Goal: Task Accomplishment & Management: Manage account settings

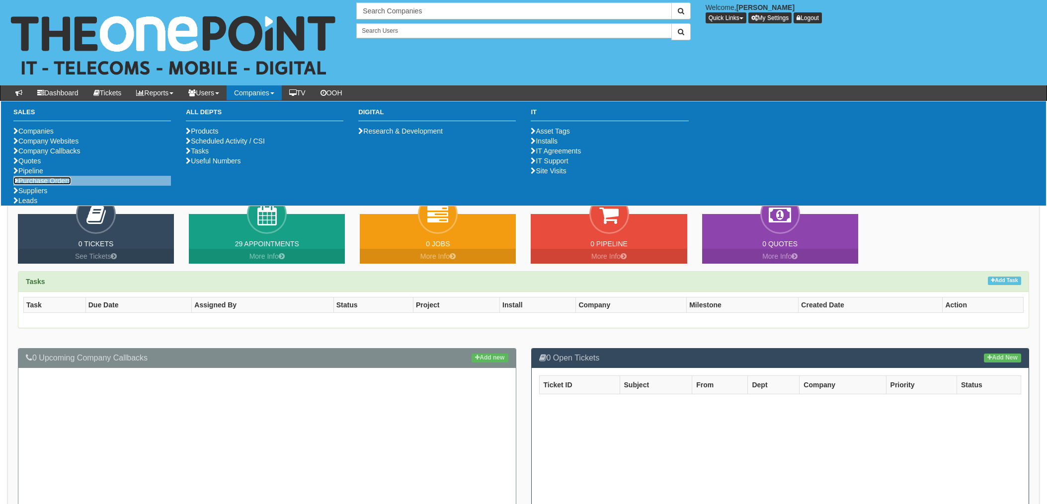
click at [47, 185] on link "Purchase Orders" at bounding box center [42, 181] width 58 height 8
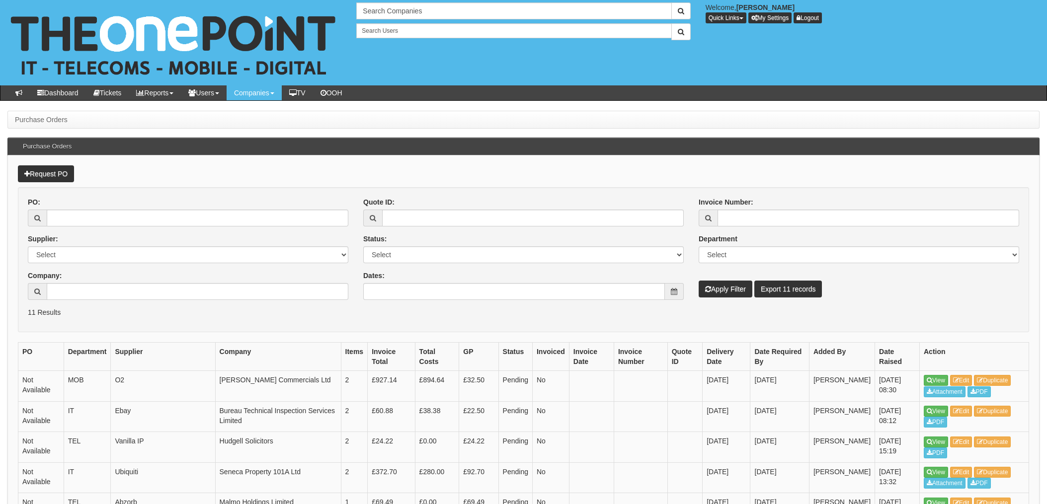
click at [103, 204] on div "PO:" at bounding box center [188, 211] width 321 height 29
click at [108, 225] on input "PO:" at bounding box center [198, 218] width 302 height 17
drag, startPoint x: 149, startPoint y: 222, endPoint x: 162, endPoint y: 222, distance: 13.4
click at [149, 222] on input "PO:" at bounding box center [198, 218] width 302 height 17
type input "19600"
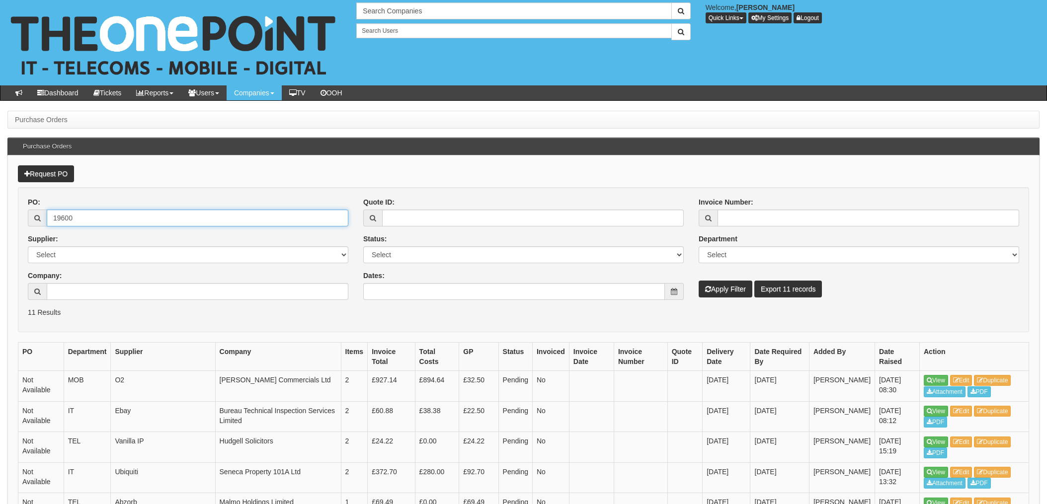
click at [699, 281] on button "Apply Filter" at bounding box center [726, 289] width 54 height 17
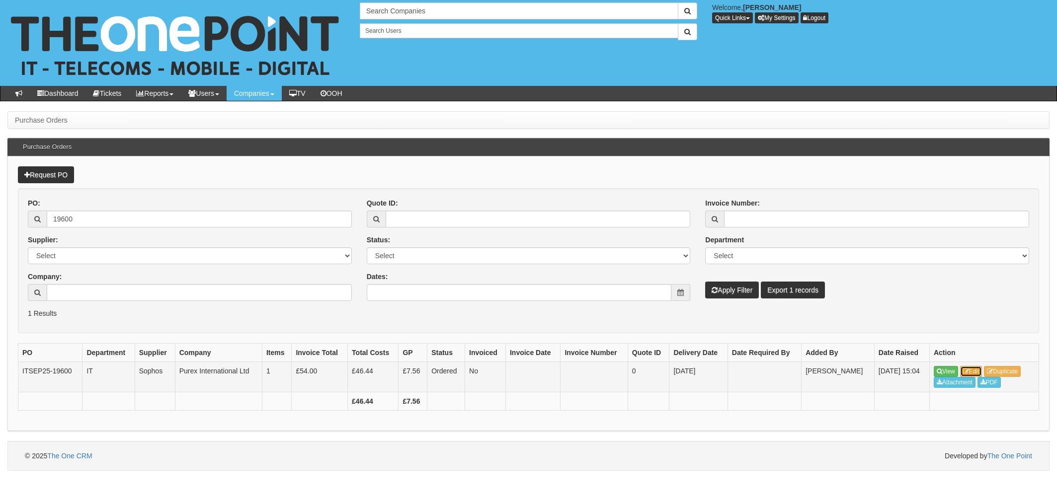
click at [981, 370] on link "Edit" at bounding box center [971, 371] width 22 height 11
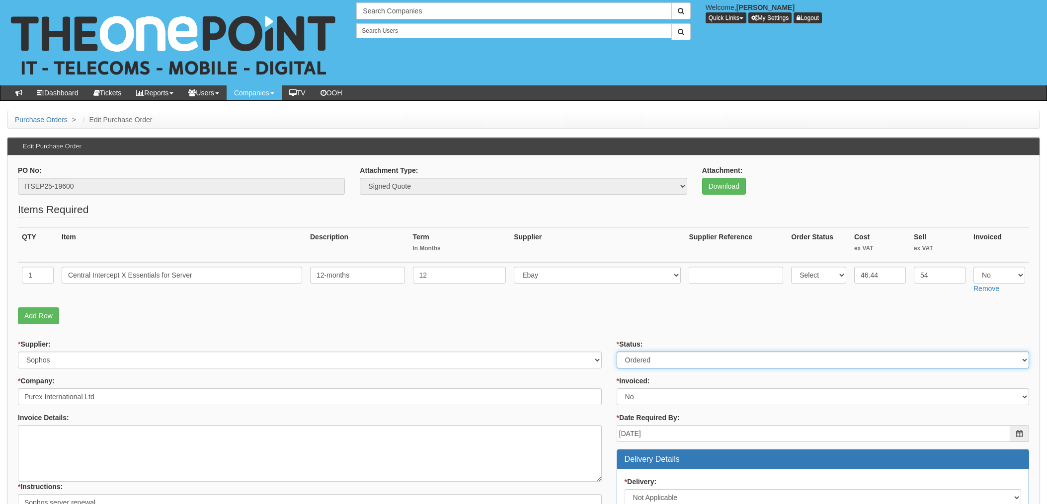
click at [658, 362] on select "Select Approved Completed Delivered Invoiced Ordered Ordered to site Part Order…" at bounding box center [823, 360] width 412 height 17
click at [577, 316] on p "Add Row" at bounding box center [523, 316] width 1011 height 17
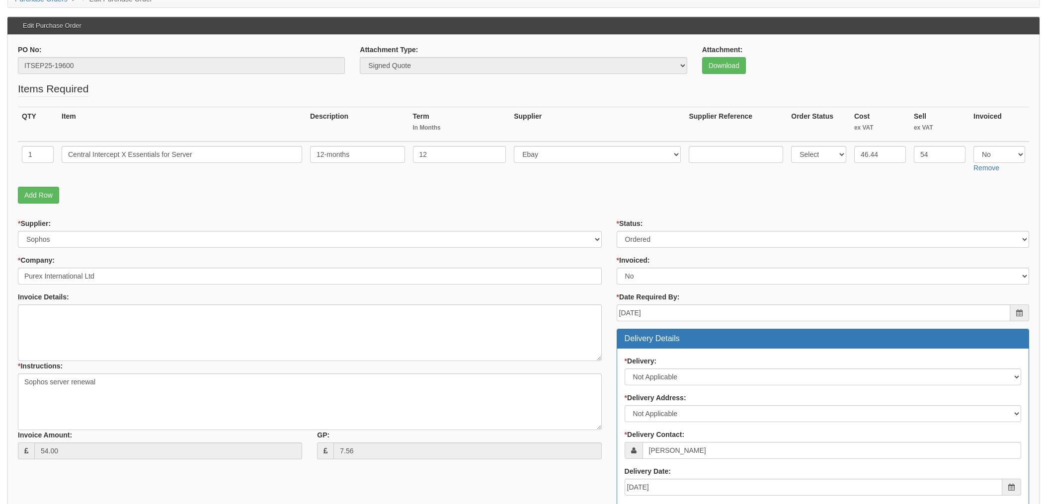
scroll to position [58, 0]
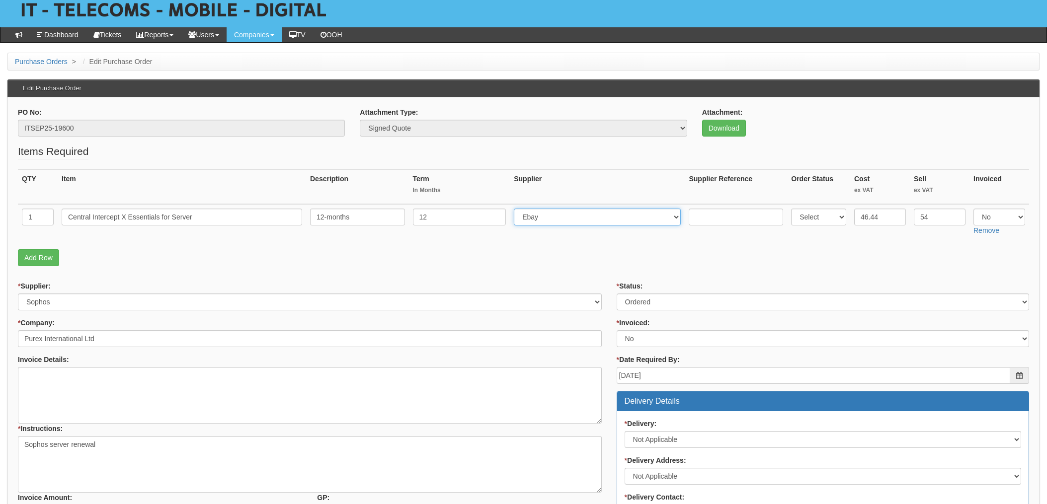
click at [547, 220] on select "Select 123 REG.co.uk 1Password 3 4Gon AA Jones Electric Ltd Abzorb Access Group…" at bounding box center [597, 217] width 167 height 17
select select "19"
click at [517, 209] on select "Select 123 REG.co.uk 1Password 3 4Gon AA Jones Electric Ltd Abzorb Access Group…" at bounding box center [597, 217] width 167 height 17
click at [602, 249] on p "Add Row" at bounding box center [523, 257] width 1011 height 17
click at [585, 252] on p "Add Row" at bounding box center [523, 257] width 1011 height 17
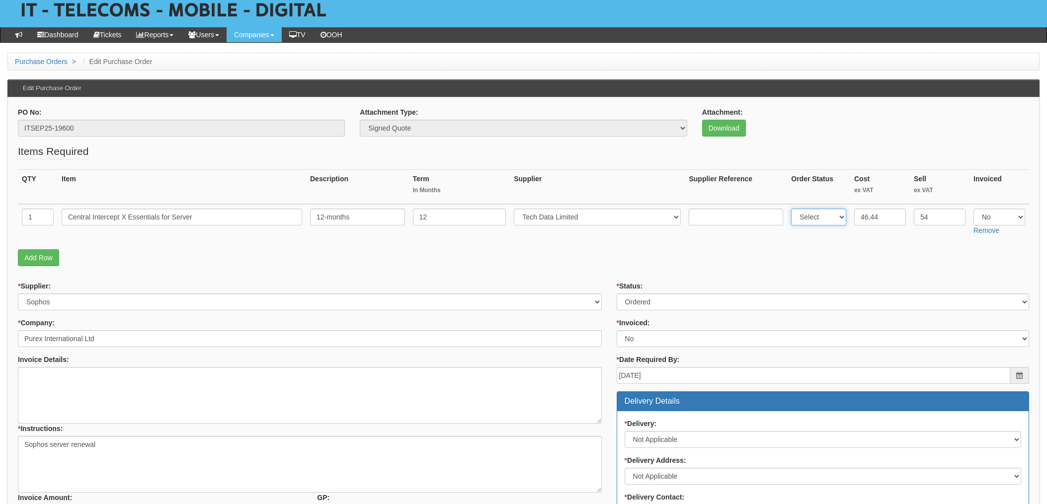
click at [824, 219] on select "Select Back Order Delivered N/A Ordered Pending" at bounding box center [818, 217] width 55 height 17
select select "5"
click at [791, 209] on select "Select Back Order Delivered N/A Ordered Pending" at bounding box center [818, 217] width 55 height 17
click at [660, 254] on p "Add Row" at bounding box center [523, 257] width 1011 height 17
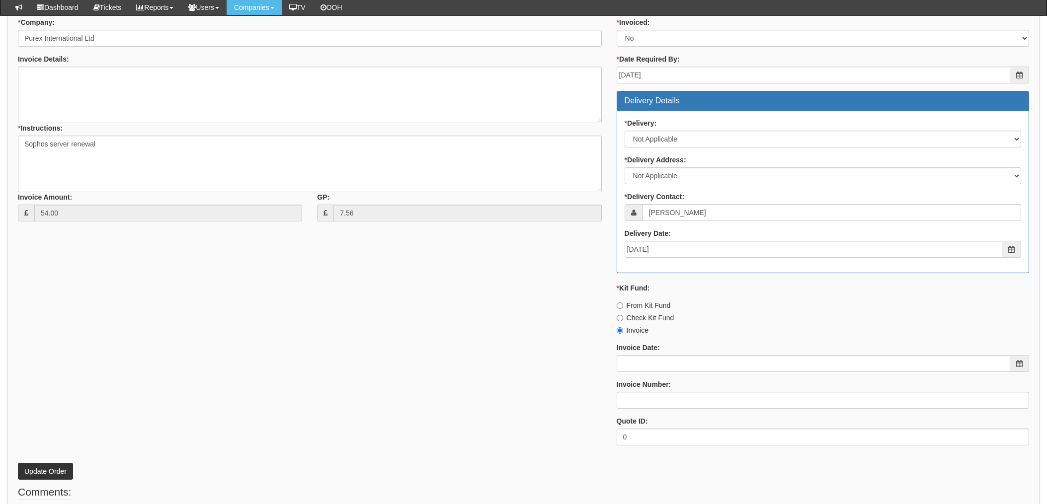
scroll to position [390, 0]
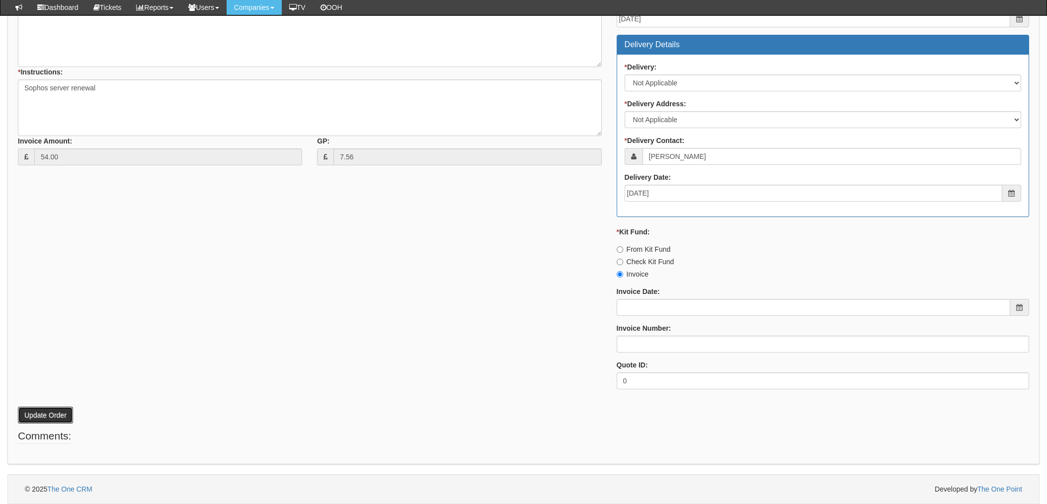
click at [43, 411] on button "Update Order" at bounding box center [45, 415] width 55 height 17
